Goal: Navigation & Orientation: Find specific page/section

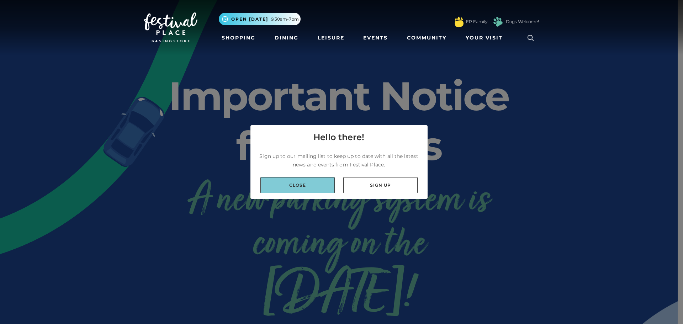
click at [311, 184] on link "Close" at bounding box center [297, 185] width 74 height 16
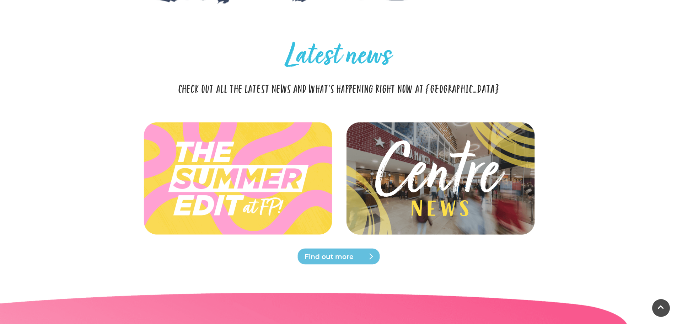
scroll to position [1351, 0]
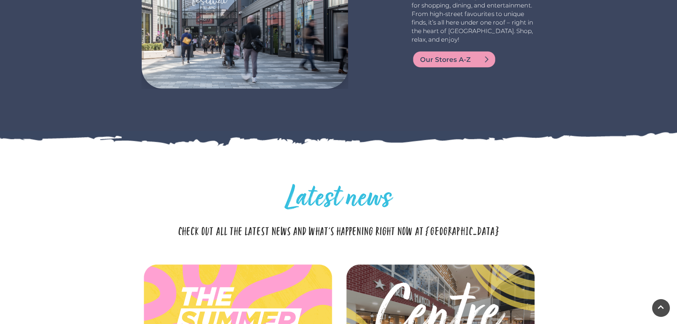
click at [451, 61] on span "Our Stores A-Z" at bounding box center [462, 60] width 85 height 10
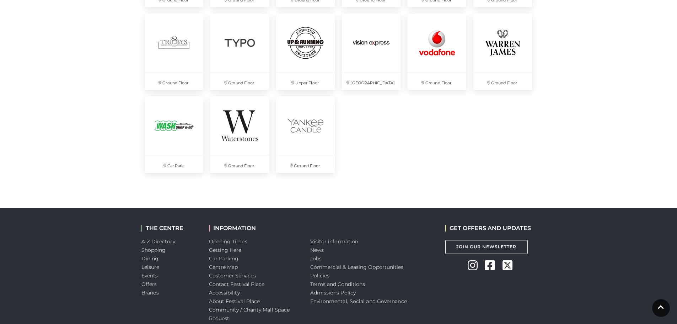
scroll to position [1973, 0]
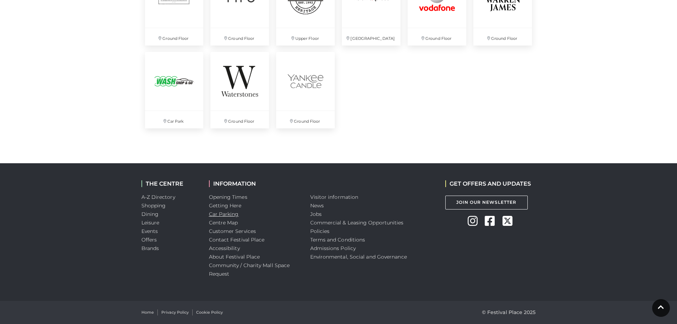
click at [230, 214] on link "Car Parking" at bounding box center [224, 214] width 30 height 6
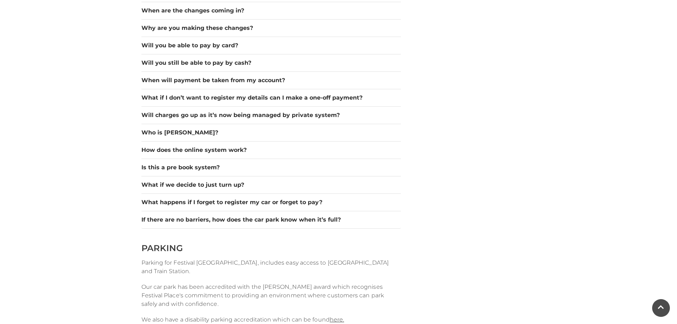
scroll to position [782, 0]
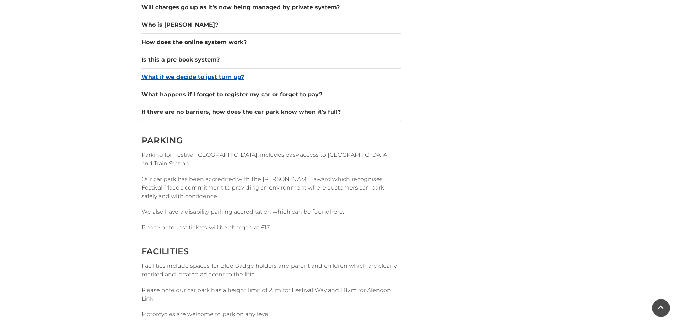
click at [227, 74] on button "What if we decide to just turn up?" at bounding box center [272, 77] width 260 height 9
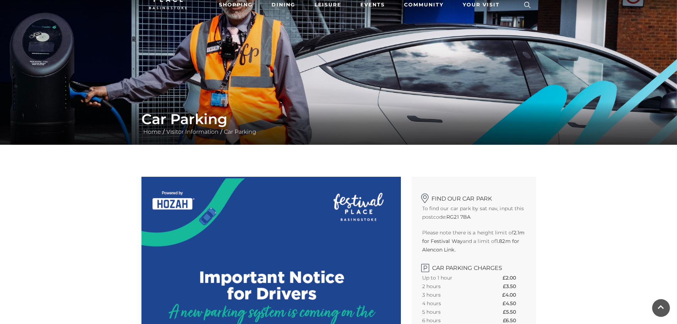
scroll to position [0, 0]
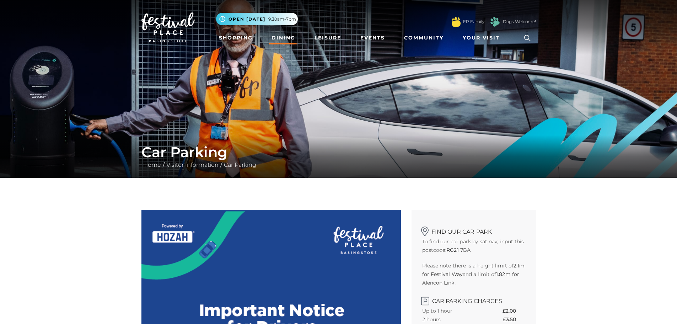
click at [279, 37] on link "Dining" at bounding box center [284, 37] width 30 height 13
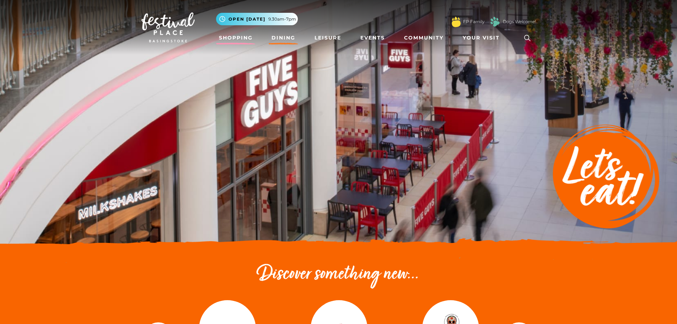
click at [246, 41] on link "Shopping" at bounding box center [235, 37] width 39 height 13
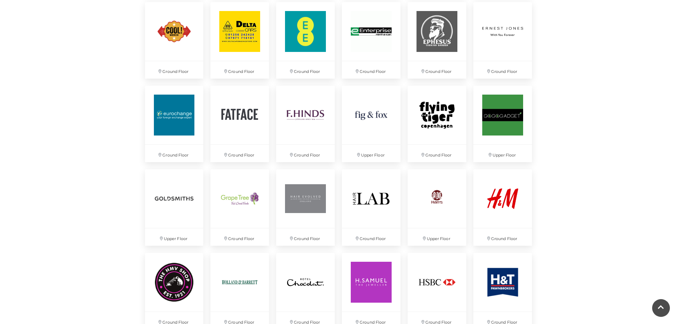
scroll to position [889, 0]
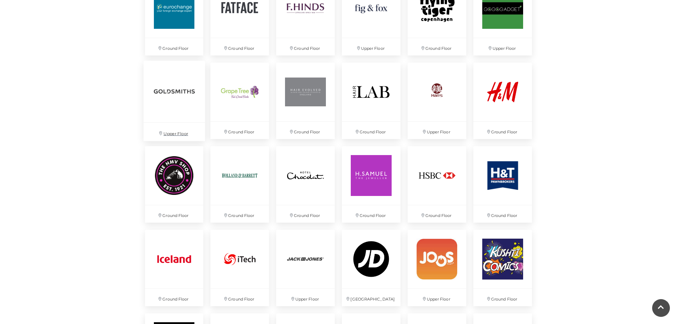
click at [195, 118] on img at bounding box center [174, 91] width 62 height 62
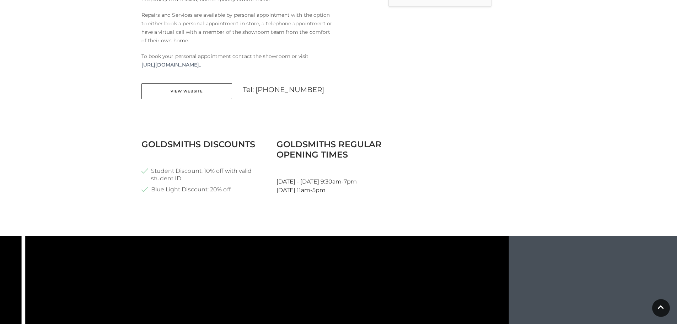
scroll to position [356, 0]
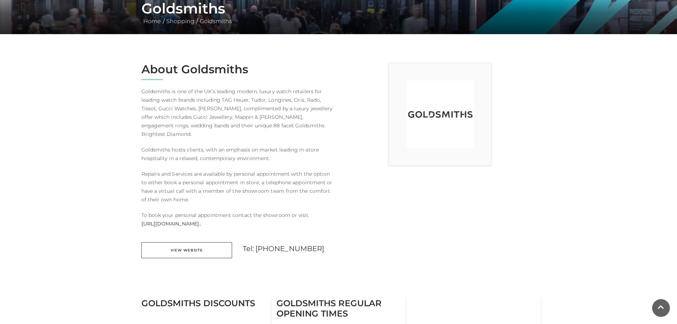
scroll to position [178, 0]
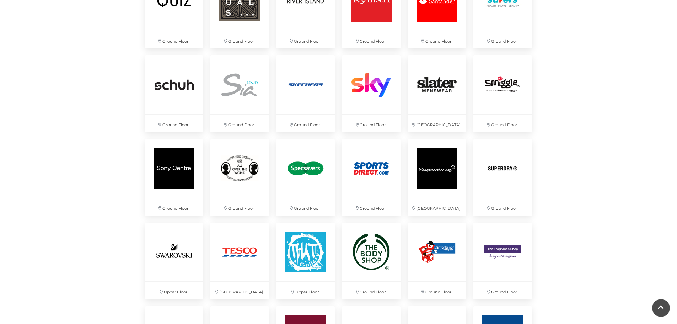
scroll to position [1565, 0]
click at [233, 155] on img at bounding box center [240, 168] width 62 height 62
